Goal: Information Seeking & Learning: Learn about a topic

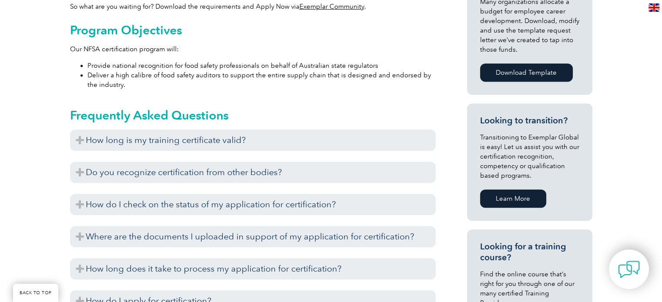
scroll to position [435, 0]
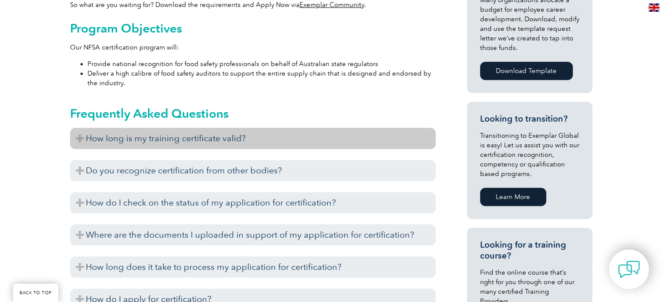
click at [212, 138] on h3 "How long is my training certificate valid?" at bounding box center [252, 138] width 365 height 21
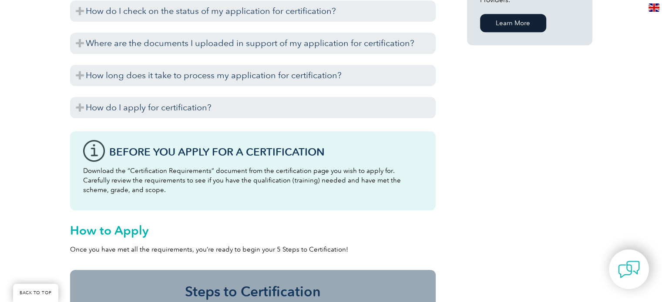
scroll to position [653, 0]
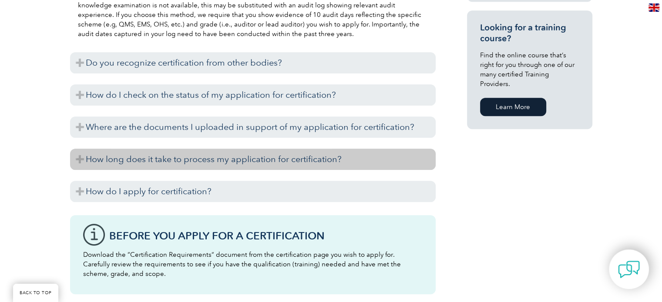
click at [169, 164] on h3 "How long does it take to process my application for certification?" at bounding box center [252, 159] width 365 height 21
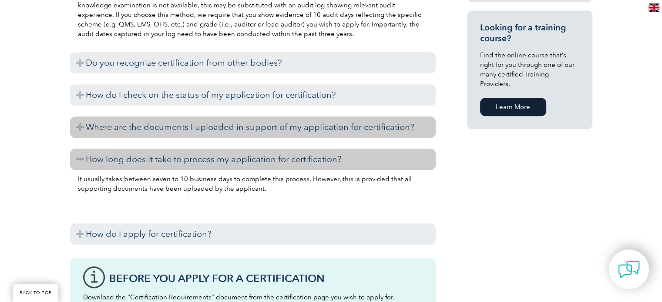
click at [269, 127] on h3 "Where are the documents I uploaded in support of my application for certificati…" at bounding box center [252, 127] width 365 height 21
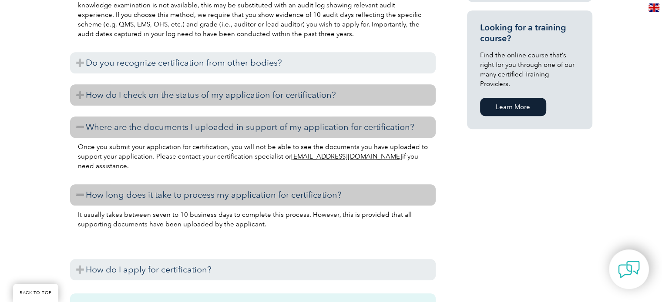
click at [271, 96] on h3 "How do I check on the status of my application for certification?" at bounding box center [252, 94] width 365 height 21
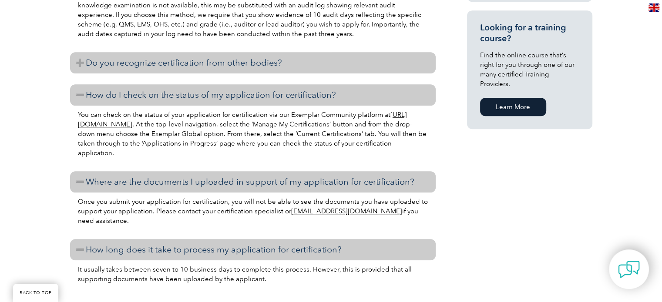
click at [238, 70] on h3 "Do you recognize certification from other bodies?" at bounding box center [252, 62] width 365 height 21
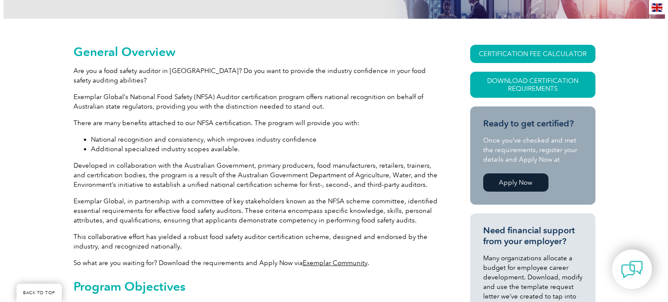
scroll to position [131, 0]
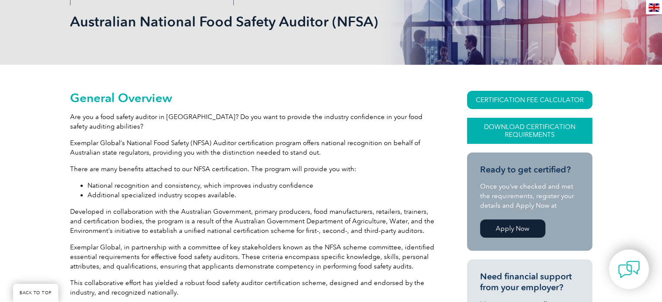
click at [536, 137] on link "Download Certification Requirements" at bounding box center [529, 131] width 125 height 26
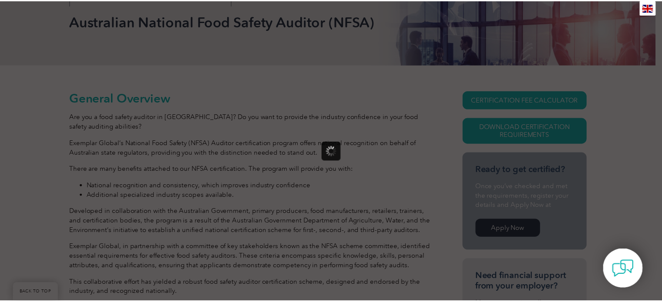
scroll to position [0, 0]
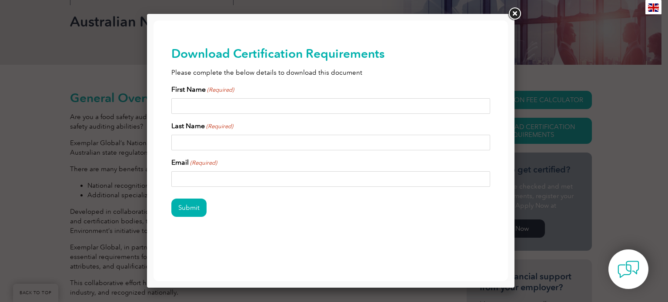
click at [512, 15] on link at bounding box center [515, 14] width 16 height 16
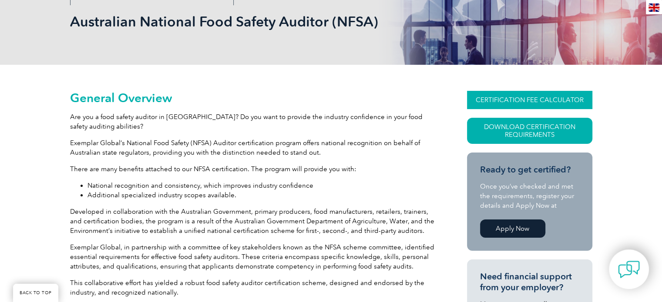
click at [541, 102] on link "CERTIFICATION FEE CALCULATOR" at bounding box center [529, 100] width 125 height 18
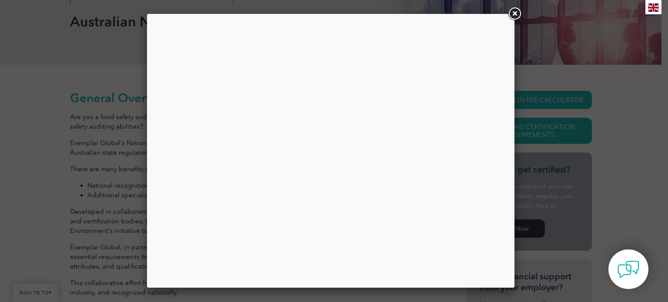
click at [515, 10] on link at bounding box center [515, 14] width 16 height 16
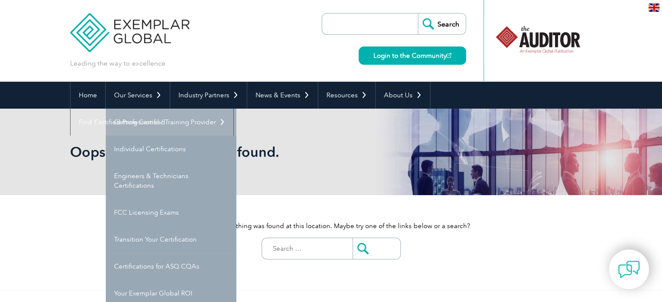
click at [141, 120] on link "Getting Certified" at bounding box center [171, 122] width 131 height 27
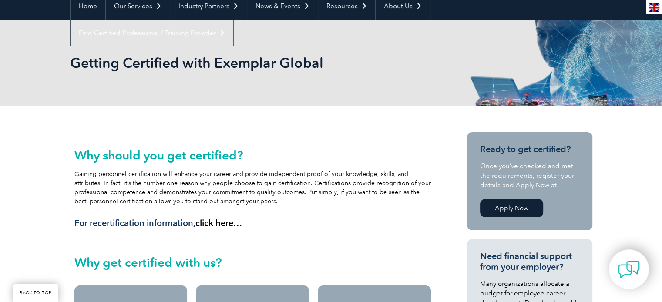
scroll to position [87, 0]
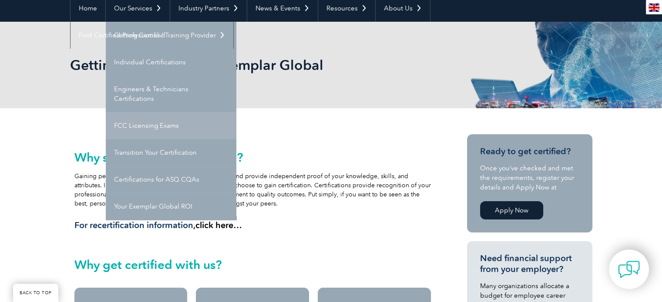
click at [180, 127] on link "FCC Licensing Exams" at bounding box center [171, 125] width 131 height 27
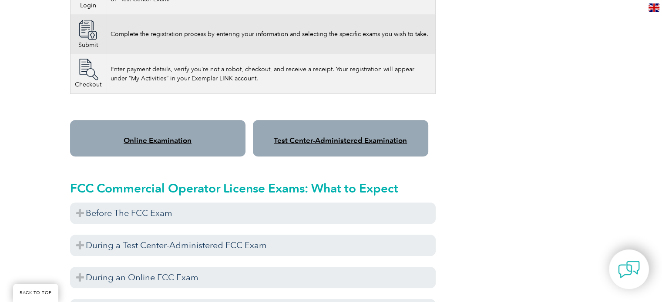
scroll to position [696, 0]
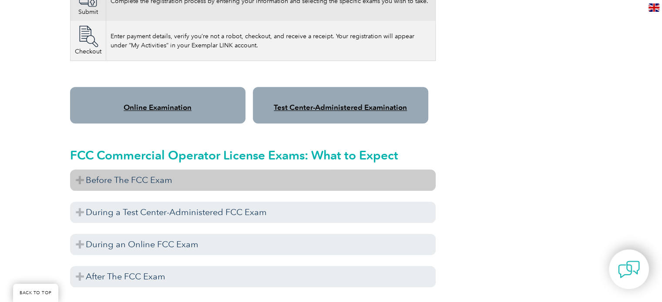
click at [257, 170] on h3 "Before The FCC Exam" at bounding box center [252, 180] width 365 height 21
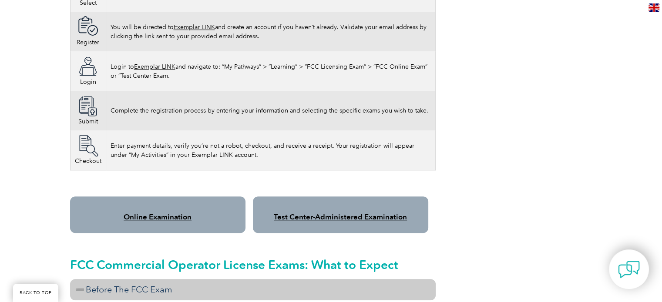
scroll to position [392, 0]
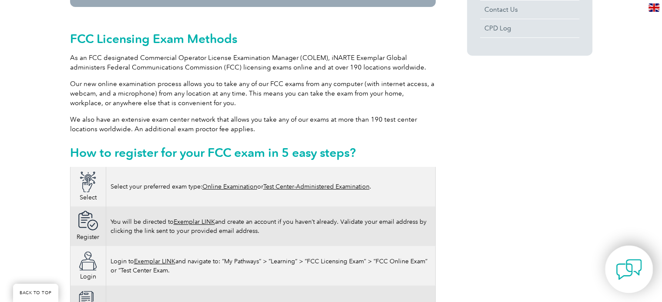
click at [633, 268] on img at bounding box center [629, 270] width 26 height 26
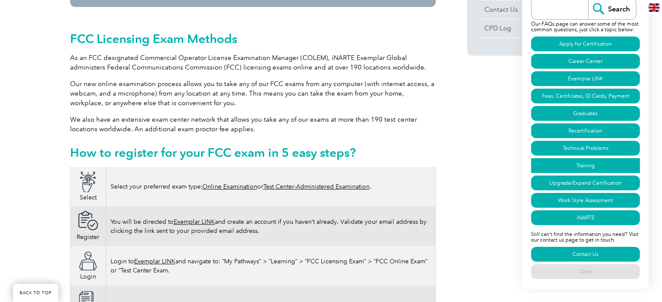
click at [591, 161] on link "Training" at bounding box center [585, 165] width 109 height 15
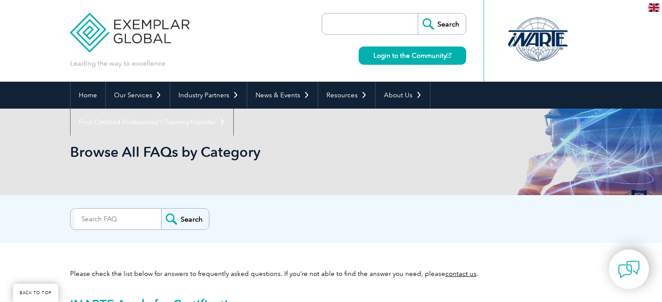
scroll to position [2959, 0]
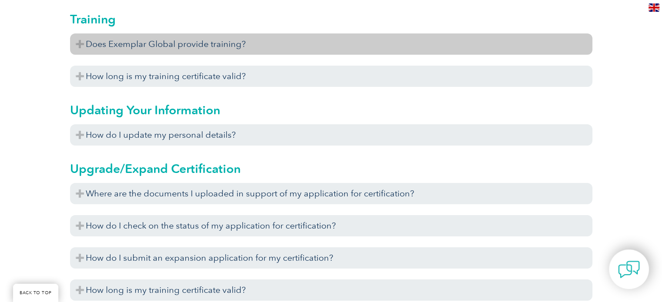
click at [244, 46] on h3 "Does Exemplar Global provide training?" at bounding box center [331, 43] width 522 height 21
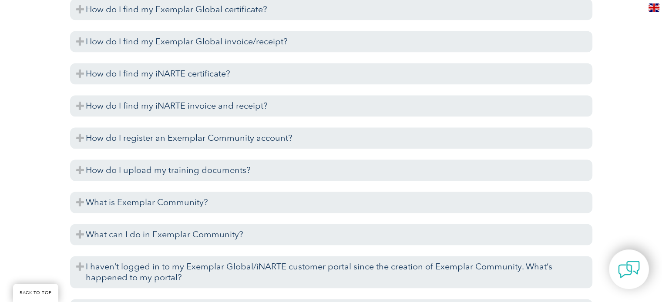
scroll to position [1045, 0]
